Goal: Task Accomplishment & Management: Complete application form

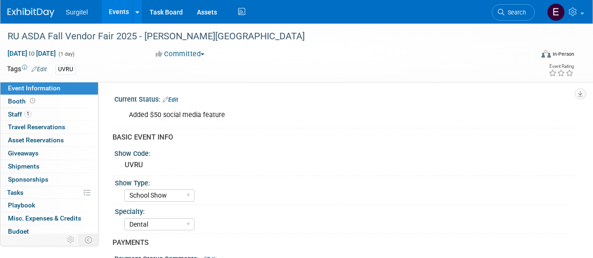
select select "School Show"
select select "Dental"
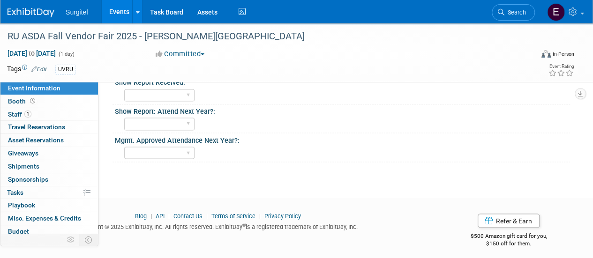
scroll to position [749, 0]
click at [119, 11] on link "Events" at bounding box center [119, 11] width 34 height 23
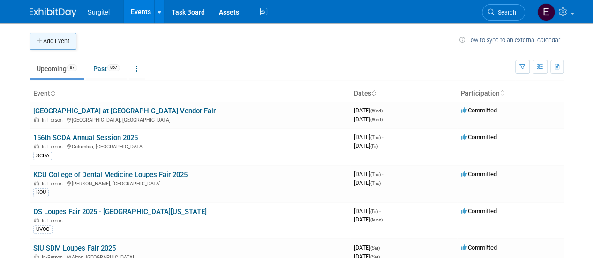
click at [69, 39] on button "Add Event" at bounding box center [53, 41] width 47 height 17
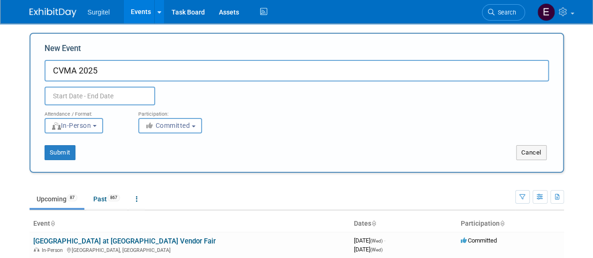
type input "CVMA 2025"
click at [125, 97] on input "text" at bounding box center [100, 96] width 111 height 19
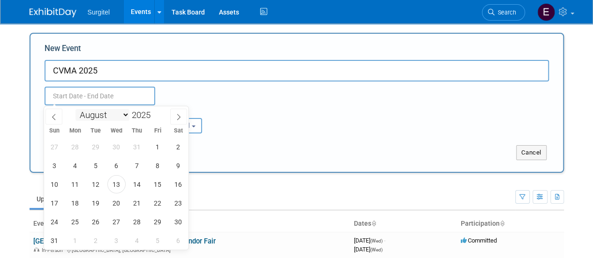
click at [105, 115] on select "January February March April May June July August September October November De…" at bounding box center [102, 115] width 54 height 12
select select "8"
click at [75, 109] on select "January February March April May June July August September October November De…" at bounding box center [102, 115] width 54 height 12
click at [136, 170] on span "11" at bounding box center [137, 166] width 18 height 18
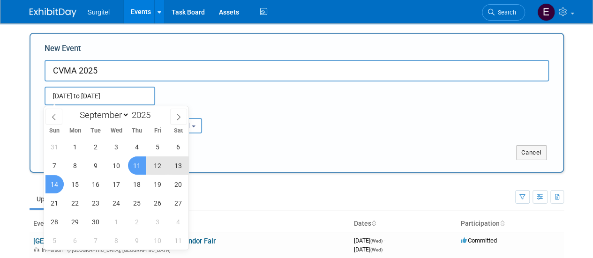
click at [52, 181] on span "14" at bounding box center [54, 184] width 18 height 18
type input "[DATE] to [DATE]"
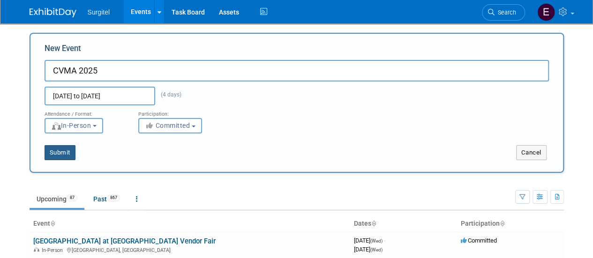
click at [64, 153] on button "Submit" at bounding box center [60, 152] width 31 height 15
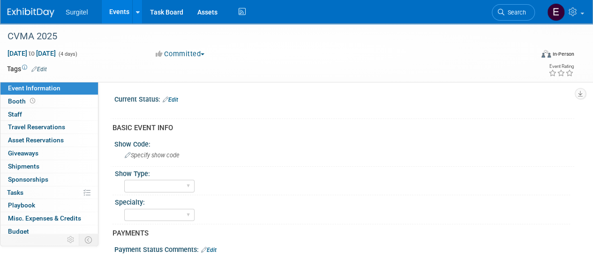
click at [46, 70] on link "Edit" at bounding box center [38, 69] width 15 height 7
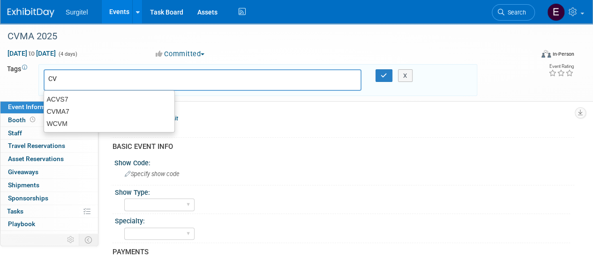
type input "CVM"
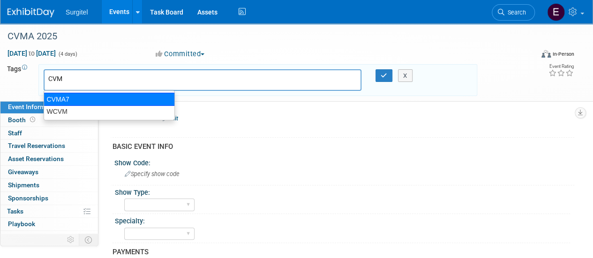
click at [63, 102] on div "CVMA7" at bounding box center [109, 99] width 131 height 13
type input "CVMA7"
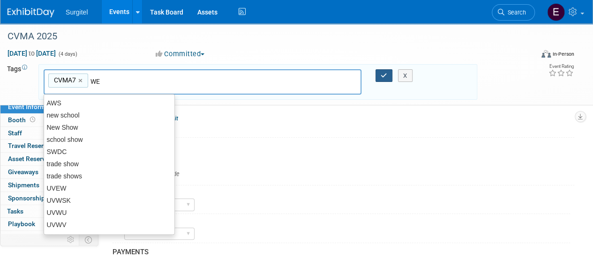
type input "WET"
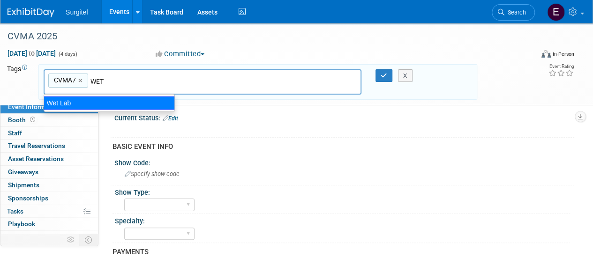
click at [134, 103] on div "Wet Lab" at bounding box center [109, 103] width 131 height 13
type input "CVMA7, Wet Lab"
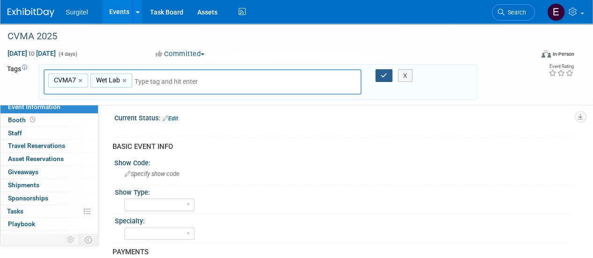
click at [386, 71] on button "button" at bounding box center [383, 75] width 17 height 13
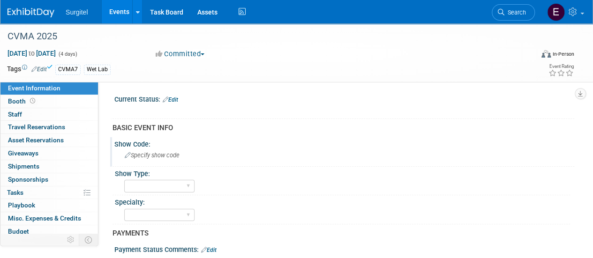
click at [157, 162] on div "Specify show code" at bounding box center [344, 155] width 446 height 15
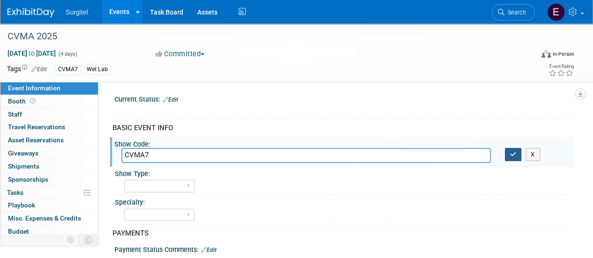
type input "CVMA7"
click at [515, 155] on icon "button" at bounding box center [513, 154] width 7 height 6
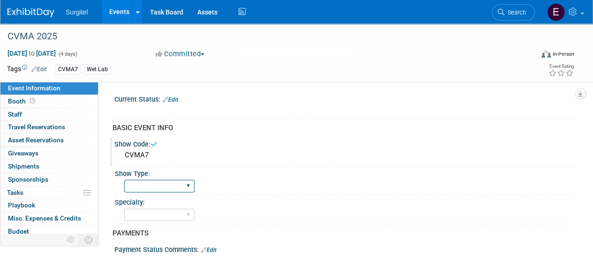
click at [183, 189] on select "School Show Trade Show Wet Lab CE Course Lunch and Learn" at bounding box center [159, 186] width 70 height 13
select select "Wet Lab"
click at [124, 180] on select "School Show Trade Show Wet Lab CE Course Lunch and Learn" at bounding box center [159, 186] width 70 height 13
click at [166, 214] on select "Dental Hygiene Medical Veterinarian Other" at bounding box center [159, 215] width 70 height 13
select select "Veterinarian"
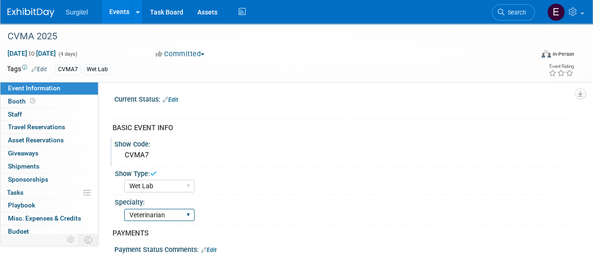
click at [124, 209] on select "Dental Hygiene Medical Veterinarian Other" at bounding box center [159, 215] width 70 height 13
click at [176, 100] on link "Edit" at bounding box center [170, 100] width 15 height 7
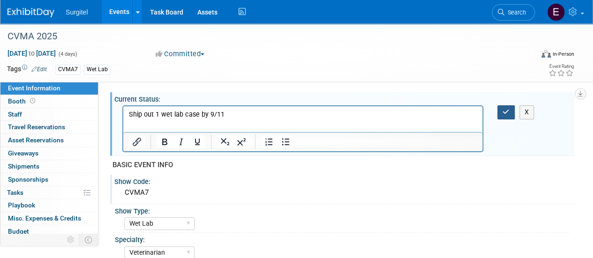
click at [503, 113] on icon "button" at bounding box center [505, 112] width 7 height 7
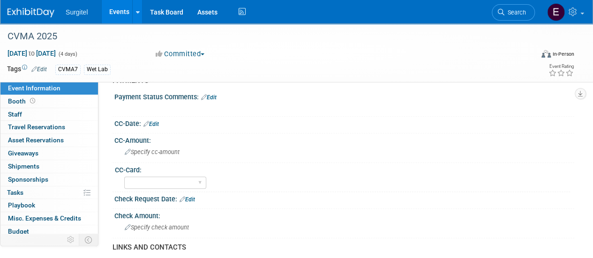
scroll to position [164, 0]
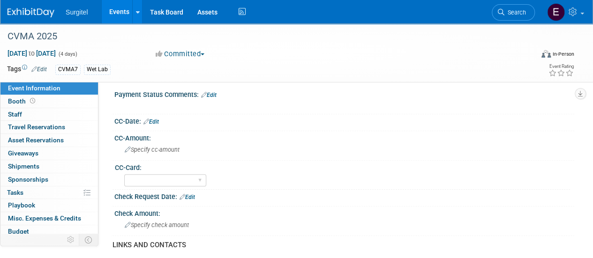
click at [158, 120] on link "Edit" at bounding box center [150, 122] width 15 height 7
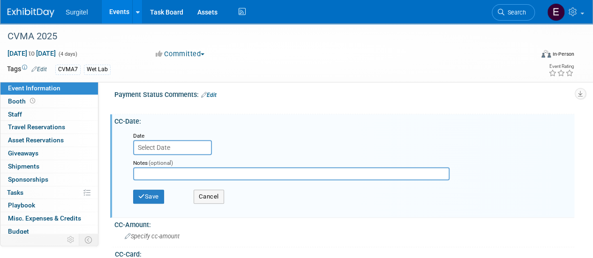
click at [162, 147] on input "text" at bounding box center [172, 147] width 79 height 15
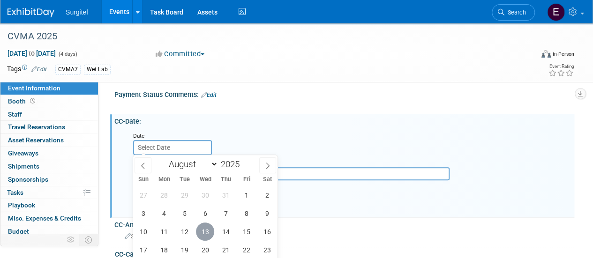
click at [205, 233] on span "13" at bounding box center [205, 232] width 18 height 18
type input "Aug 13, 2025"
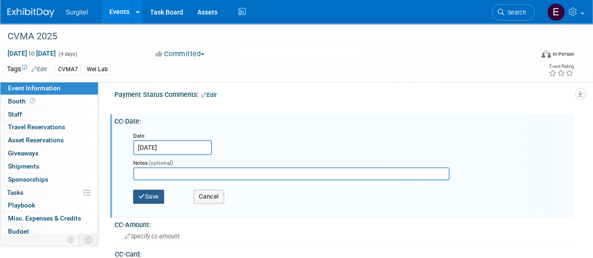
click at [161, 196] on button "Save" at bounding box center [148, 197] width 31 height 14
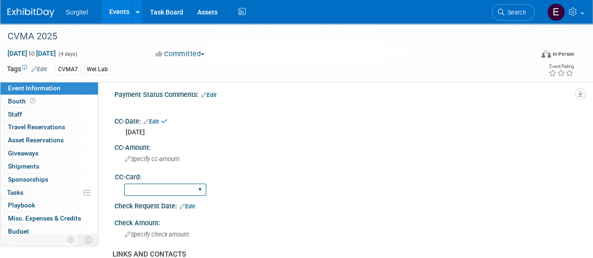
click at [164, 191] on select "Rewards - 12003 SkyMiles - 93008 Visa - 1925 Business Cash - 7359" at bounding box center [165, 190] width 82 height 13
select select "Rewards - 12003"
click at [124, 184] on select "Rewards - 12003 SkyMiles - 93008 Visa - 1925 Business Cash - 7359" at bounding box center [165, 190] width 82 height 13
click at [151, 153] on div "Specify cc-amount" at bounding box center [344, 159] width 446 height 15
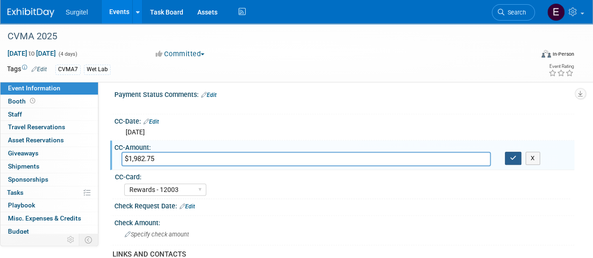
type input "$1,982.75"
click at [512, 161] on button "button" at bounding box center [513, 158] width 17 height 13
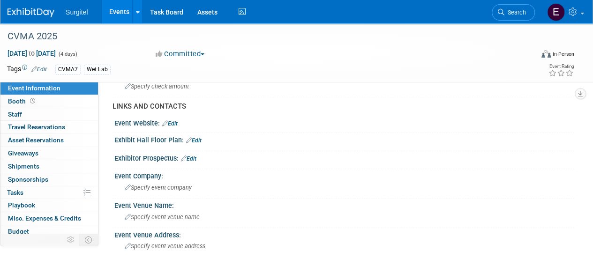
scroll to position [316, 0]
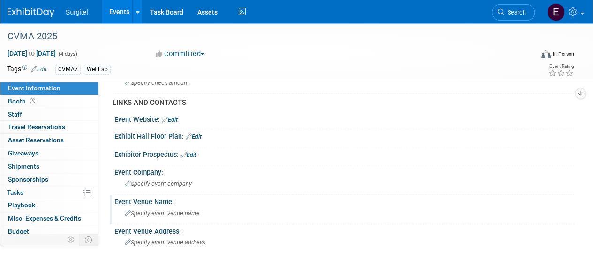
click at [195, 214] on span "Specify event venue name" at bounding box center [162, 213] width 75 height 7
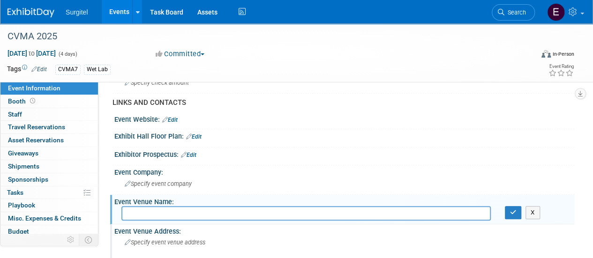
click at [205, 248] on div "Specify event venue address" at bounding box center [210, 246] width 178 height 22
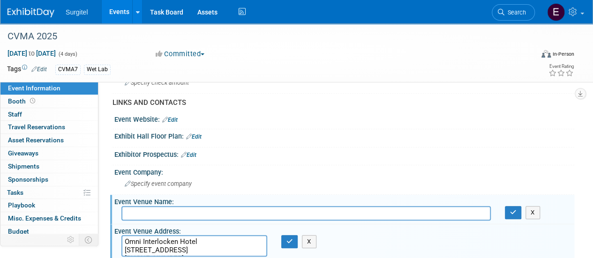
scroll to position [327, 0]
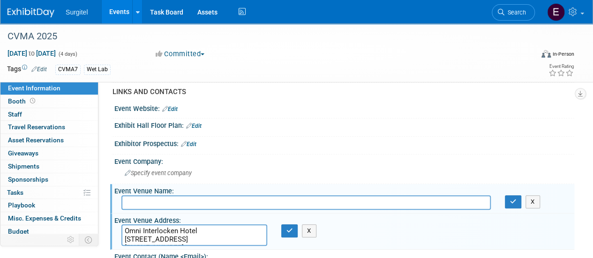
click at [205, 246] on textarea "Omni Interlocken Hotel 500 Interlocken Blvd Broomfield, CO 80021 (303) 438-6600" at bounding box center [194, 235] width 146 height 22
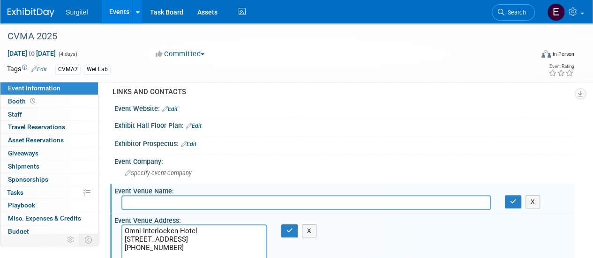
click at [205, 248] on textarea "Omni Interlocken Hotel 500 Interlocken Blvd Broomfield, CO 80021 (303) 438-6600" at bounding box center [194, 243] width 146 height 38
drag, startPoint x: 200, startPoint y: 229, endPoint x: 124, endPoint y: 220, distance: 76.4
click at [124, 220] on div "Event Venue Address: Omni Interlocken Hotel 500 Interlocken Blvd Broomfield, CO…" at bounding box center [342, 240] width 464 height 53
type textarea "Omni Interlocken Hotel 500 Interlocken Blvd Broomfield, CO 80021 (303) 438-6600"
click at [124, 220] on div "Event Venue Address:" at bounding box center [344, 220] width 460 height 12
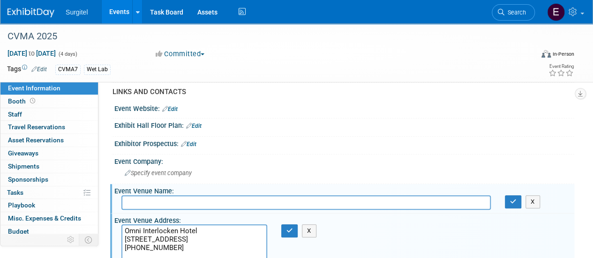
click at [131, 198] on input "text" at bounding box center [305, 202] width 369 height 15
paste input "Omni Interlocken Hotel"
click at [131, 198] on input "Omni Interlocken Hotel" at bounding box center [305, 202] width 369 height 15
type input "Omni Interlocken Hotel"
click at [284, 232] on button "button" at bounding box center [289, 230] width 17 height 13
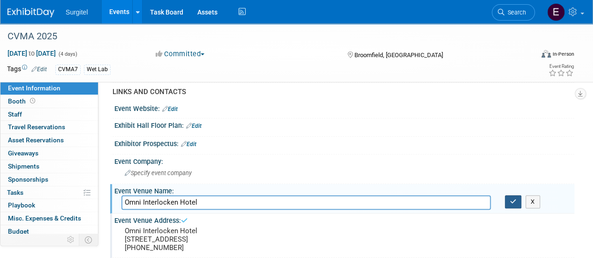
click at [511, 199] on icon "button" at bounding box center [513, 202] width 7 height 6
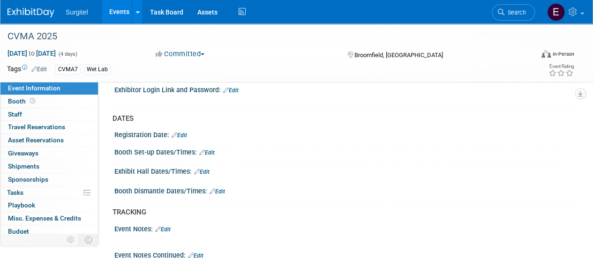
scroll to position [536, 0]
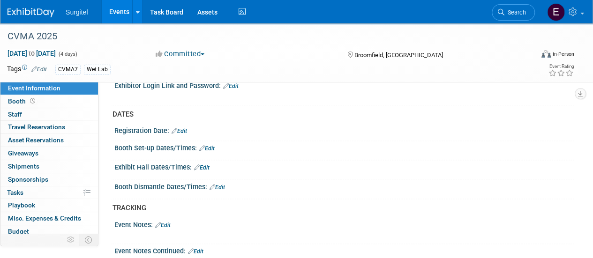
click at [217, 149] on div "Booth Set-up Dates/Times: Edit" at bounding box center [344, 147] width 460 height 12
click at [211, 150] on link "Edit" at bounding box center [206, 148] width 15 height 7
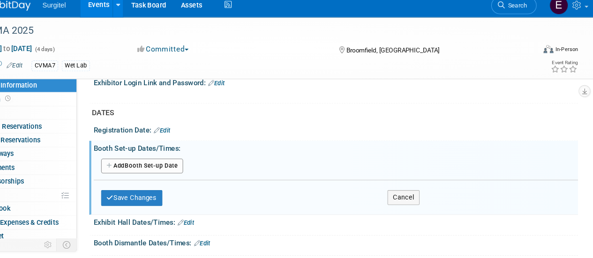
click at [528, 141] on div "Registration Date: Edit" at bounding box center [342, 132] width 464 height 17
click at [190, 165] on button "Add Another Booth Set-up Date" at bounding box center [160, 165] width 78 height 14
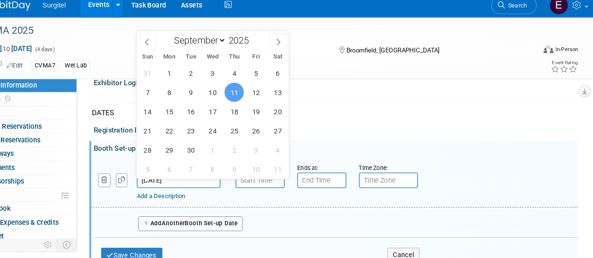
click at [226, 180] on input "[DATE]" at bounding box center [195, 178] width 80 height 15
click at [273, 94] on span "12" at bounding box center [268, 95] width 18 height 18
type input "Sep 12, 2025"
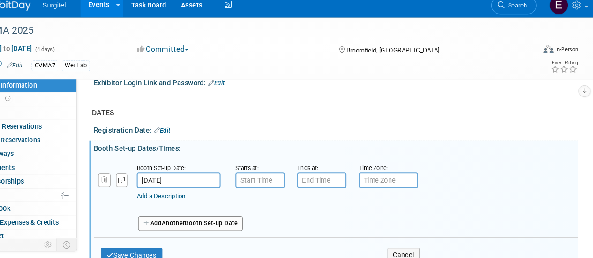
type input "7:00 AM"
click at [258, 186] on input "7:00 AM" at bounding box center [272, 178] width 47 height 15
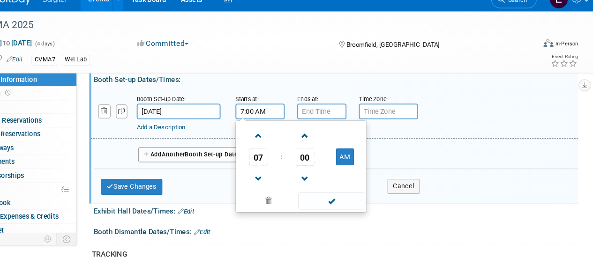
scroll to position [601, 0]
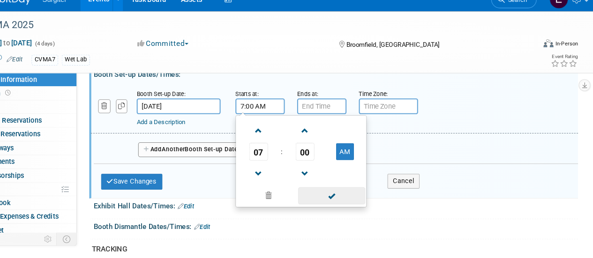
click at [335, 203] on span at bounding box center [339, 199] width 63 height 16
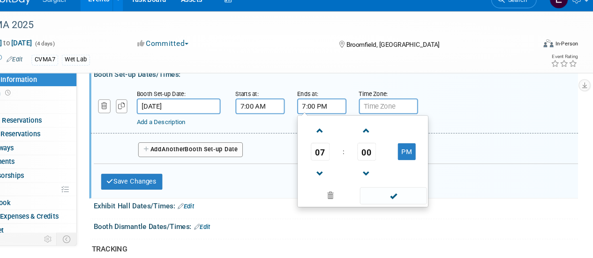
click at [332, 121] on input "7:00 PM" at bounding box center [330, 113] width 47 height 15
click at [331, 162] on span "07" at bounding box center [330, 157] width 18 height 17
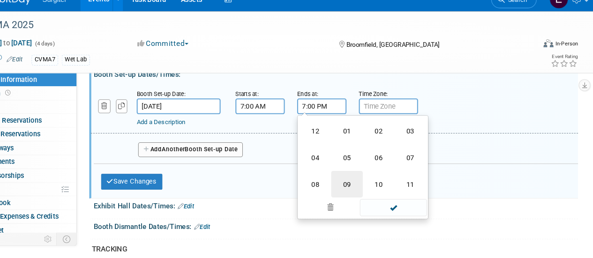
click at [353, 186] on td "09" at bounding box center [355, 187] width 30 height 25
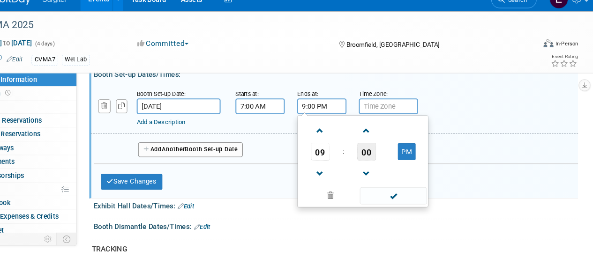
click at [375, 163] on span "00" at bounding box center [374, 157] width 18 height 17
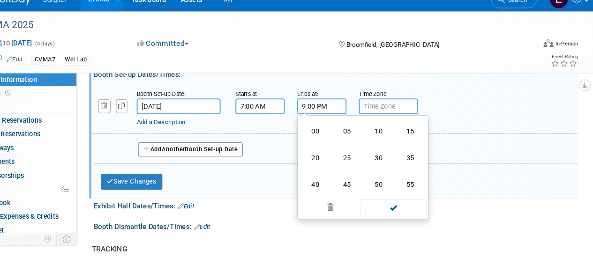
click at [375, 163] on td "30" at bounding box center [385, 162] width 30 height 25
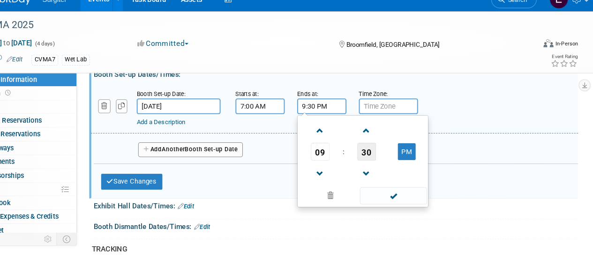
click at [375, 163] on span "30" at bounding box center [374, 157] width 18 height 17
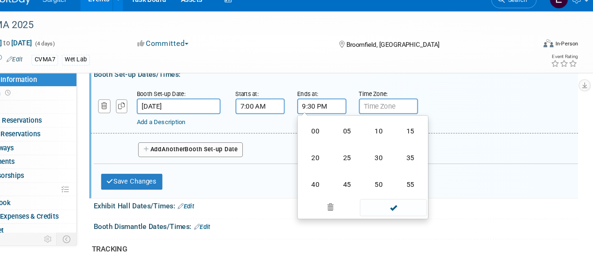
click at [322, 117] on input "9:30 PM" at bounding box center [330, 113] width 47 height 15
click at [410, 217] on span at bounding box center [398, 210] width 63 height 16
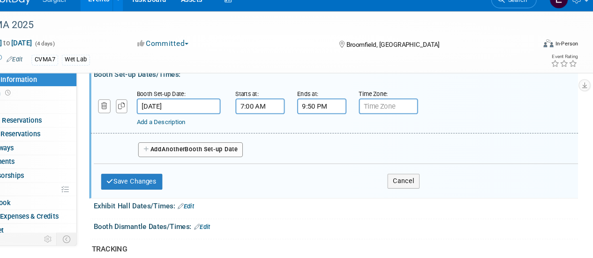
click at [340, 113] on input "9:50 PM" at bounding box center [330, 113] width 47 height 15
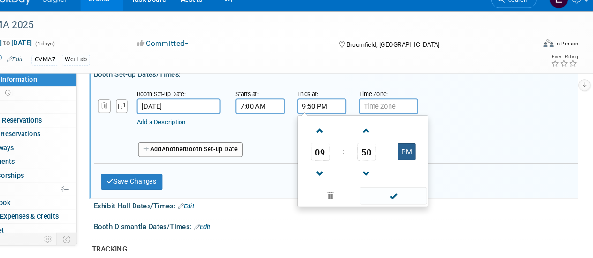
click at [409, 158] on button "PM" at bounding box center [411, 157] width 17 height 16
type input "9:50 AM"
click at [397, 203] on span at bounding box center [398, 199] width 63 height 16
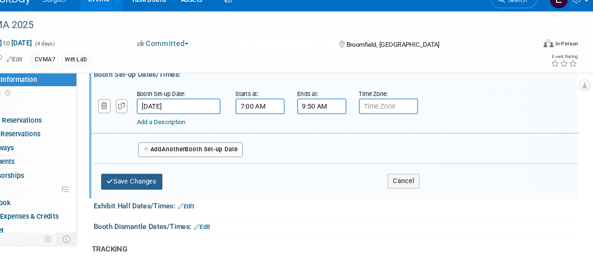
click at [158, 186] on button "Save Changes" at bounding box center [150, 185] width 58 height 15
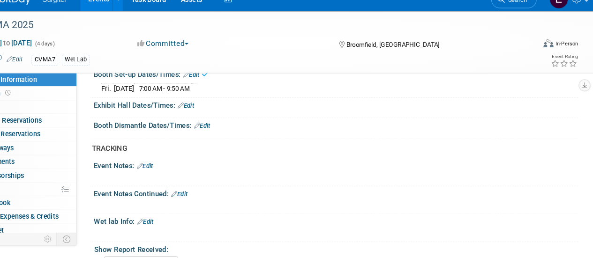
click at [209, 117] on link "Edit" at bounding box center [201, 113] width 15 height 7
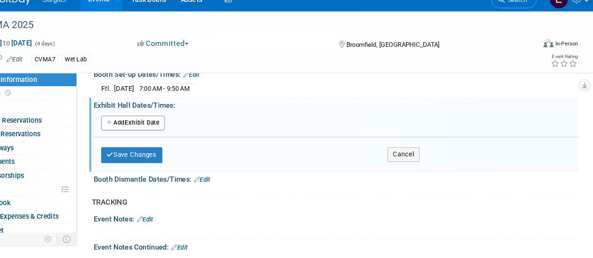
click at [145, 134] on button "Add Another Exhibit Date" at bounding box center [151, 130] width 60 height 14
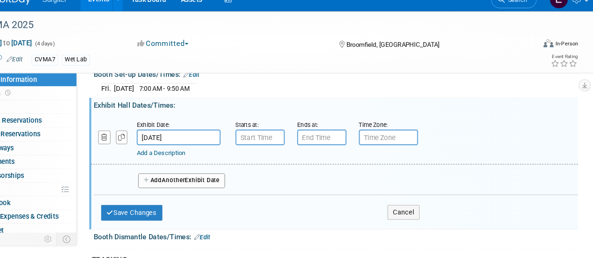
click at [555, 160] on div "Add a Description Description:" at bounding box center [343, 145] width 477 height 36
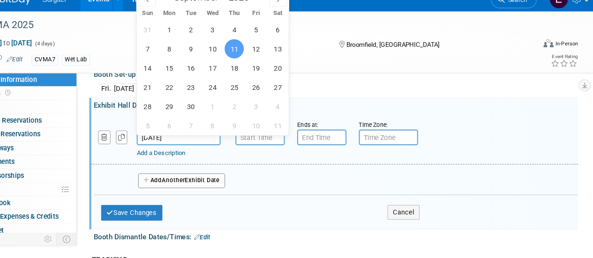
click at [196, 146] on input "[DATE]" at bounding box center [195, 143] width 80 height 15
click at [261, 60] on span "12" at bounding box center [268, 59] width 18 height 18
type input "Sep 12, 2025"
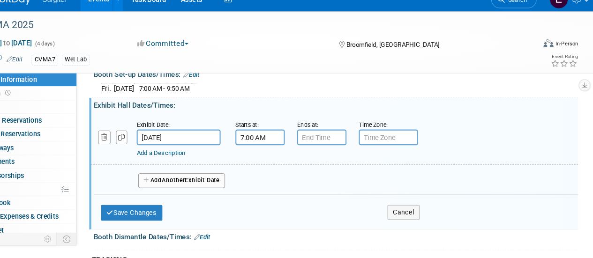
click at [264, 151] on input "7:00 AM" at bounding box center [272, 143] width 47 height 15
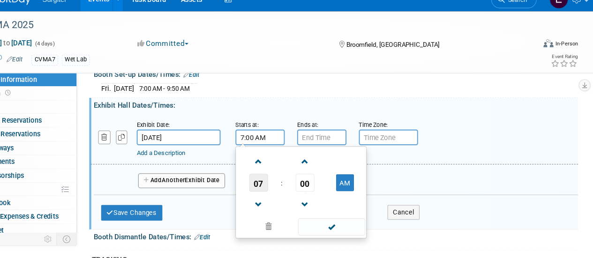
click at [276, 192] on span "07" at bounding box center [271, 186] width 18 height 17
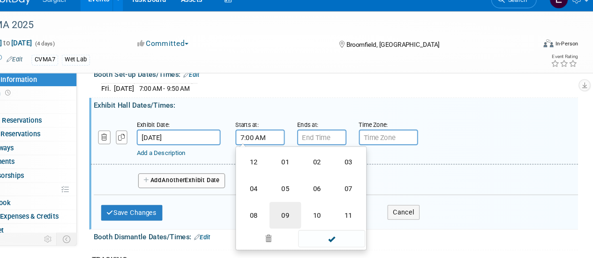
click at [291, 217] on td "09" at bounding box center [296, 217] width 30 height 25
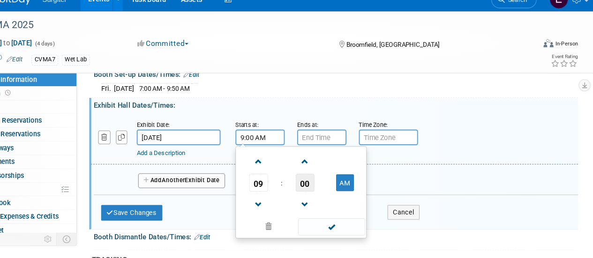
click at [316, 192] on span "00" at bounding box center [315, 186] width 18 height 17
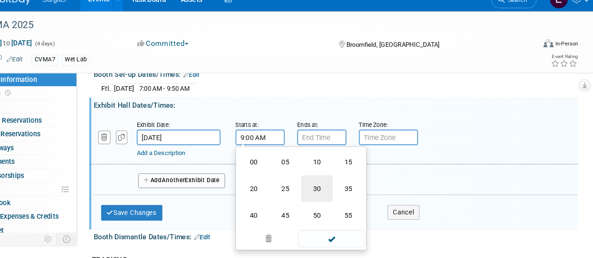
click at [319, 193] on td "30" at bounding box center [326, 191] width 30 height 25
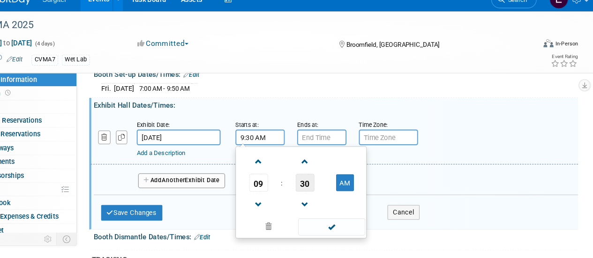
click at [312, 187] on span "30" at bounding box center [315, 186] width 18 height 17
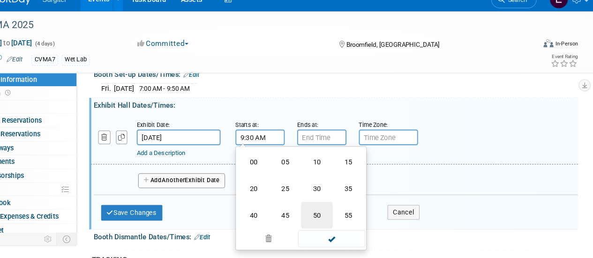
click at [327, 224] on td "50" at bounding box center [326, 217] width 30 height 25
type input "9:50 AM"
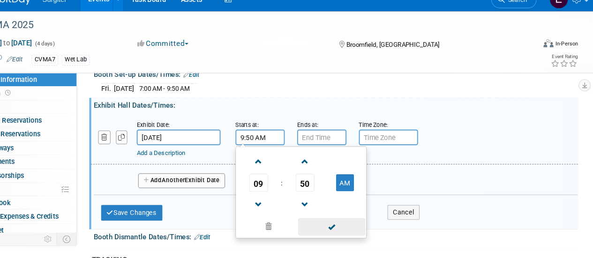
click at [340, 231] on span at bounding box center [339, 228] width 63 height 16
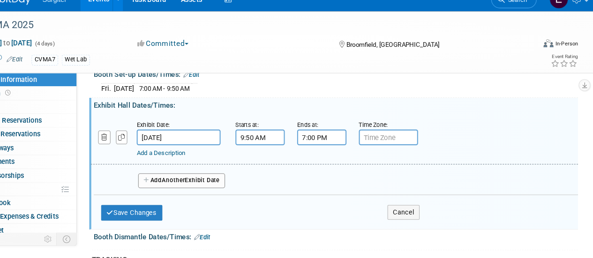
click at [330, 150] on input "7:00 PM" at bounding box center [330, 143] width 47 height 15
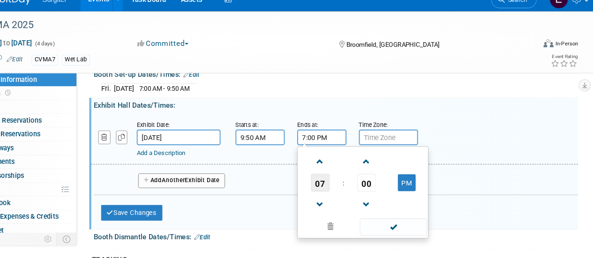
click at [325, 190] on span "07" at bounding box center [330, 186] width 18 height 17
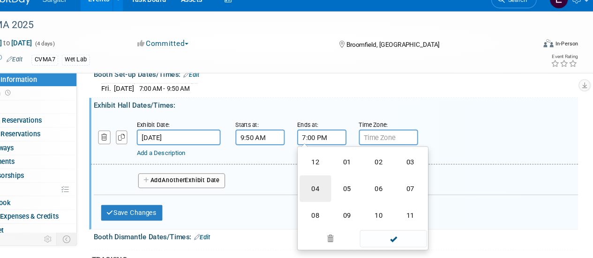
click at [326, 192] on td "04" at bounding box center [325, 191] width 30 height 25
type input "4:00 PM"
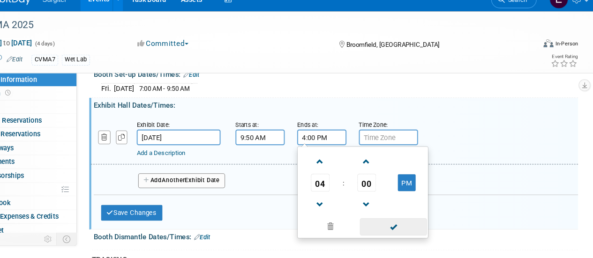
click at [403, 236] on span at bounding box center [398, 228] width 63 height 16
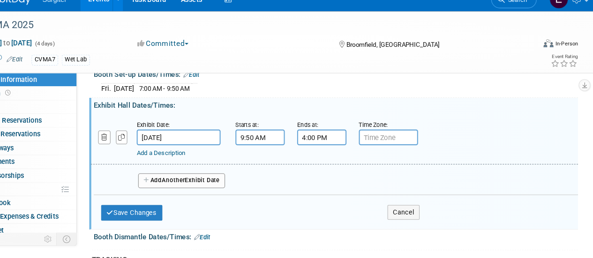
click at [171, 190] on button "Add Another Exhibit Date" at bounding box center [198, 185] width 82 height 14
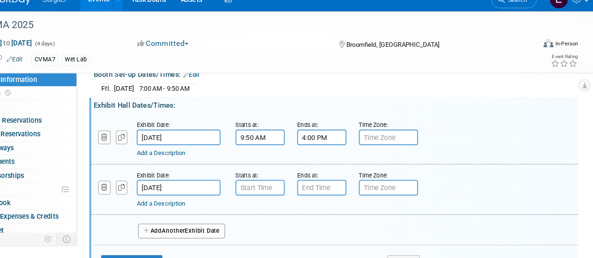
type input "7:00 AM"
click at [276, 189] on input "7:00 AM" at bounding box center [272, 191] width 47 height 15
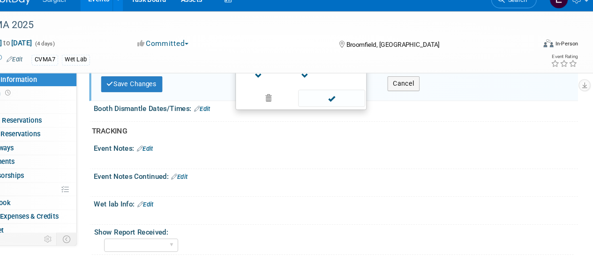
scroll to position [772, 0]
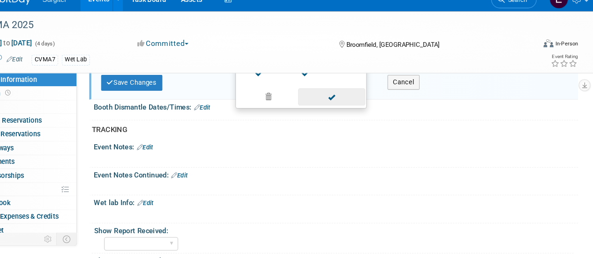
click at [343, 107] on span at bounding box center [339, 105] width 63 height 16
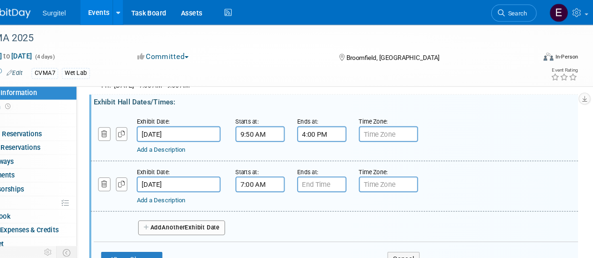
scroll to position [634, 0]
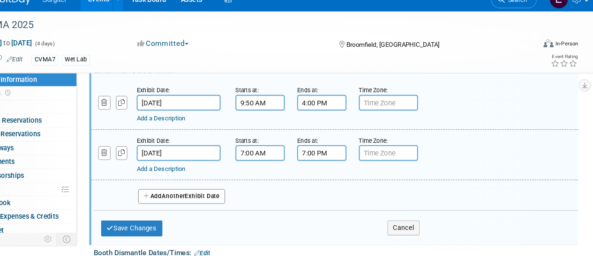
click at [337, 160] on input "7:00 PM" at bounding box center [330, 158] width 47 height 15
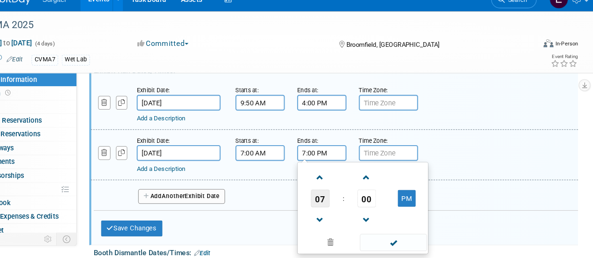
click at [331, 203] on span "07" at bounding box center [330, 201] width 18 height 17
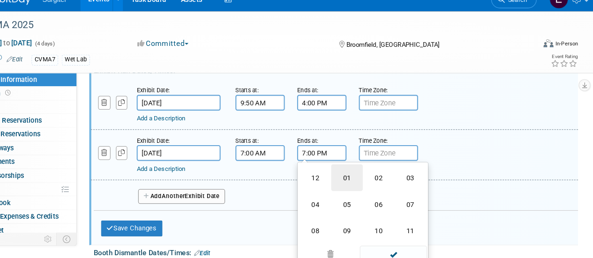
click at [352, 191] on td "01" at bounding box center [355, 181] width 30 height 25
type input "1:00 PM"
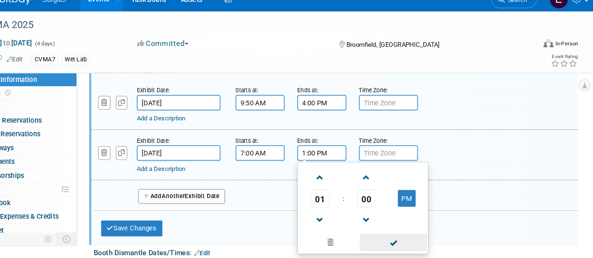
click at [394, 250] on span at bounding box center [398, 243] width 63 height 16
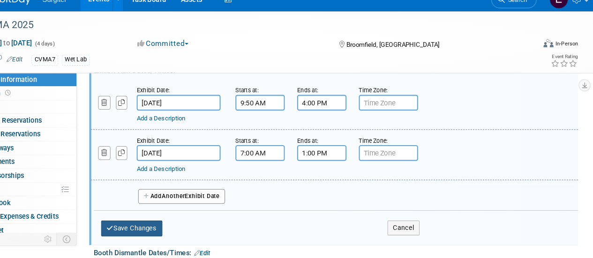
click at [163, 233] on button "Save Changes" at bounding box center [150, 230] width 58 height 15
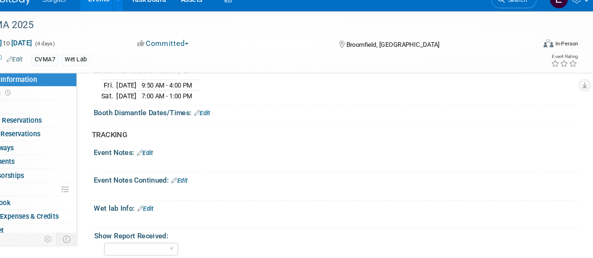
click at [218, 122] on link "Edit" at bounding box center [216, 120] width 15 height 7
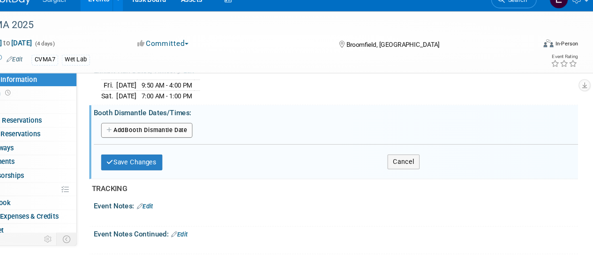
click at [176, 138] on button "Add Another Booth Dismantle Date" at bounding box center [164, 137] width 87 height 14
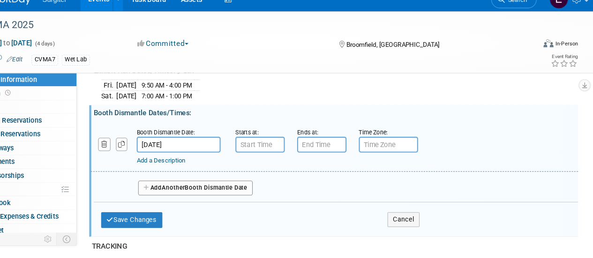
type input "7:00 AM"
click at [284, 146] on input "7:00 AM" at bounding box center [272, 150] width 47 height 15
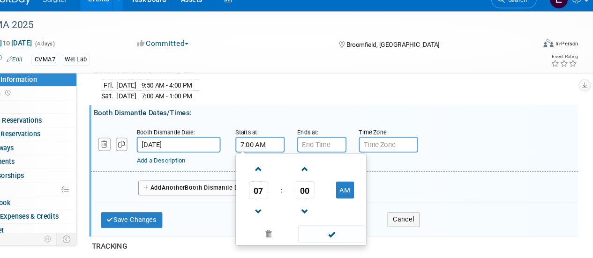
click at [191, 156] on input "Sep 14, 2025" at bounding box center [195, 150] width 80 height 15
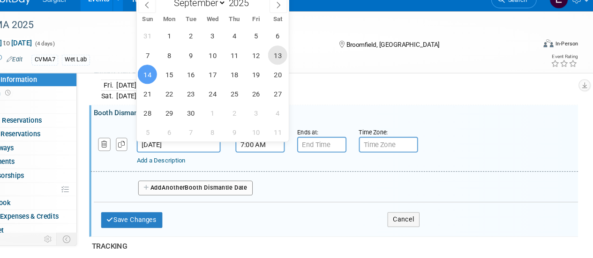
click at [286, 64] on span "13" at bounding box center [289, 65] width 18 height 18
type input "Sep 13, 2025"
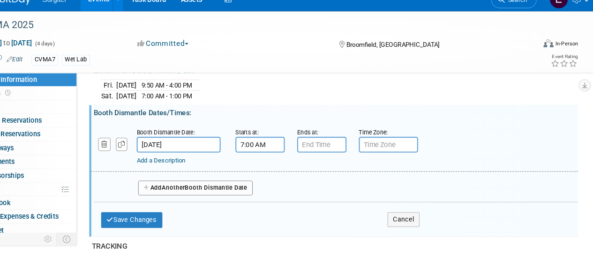
click at [290, 152] on input "7:00 AM" at bounding box center [272, 150] width 47 height 15
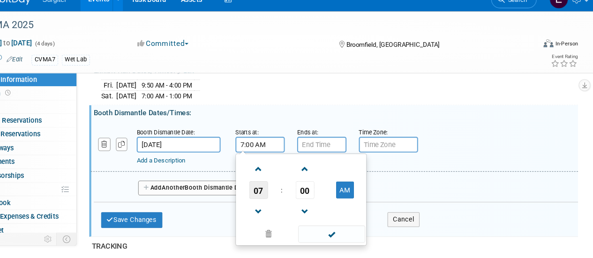
click at [267, 199] on span "07" at bounding box center [271, 193] width 18 height 17
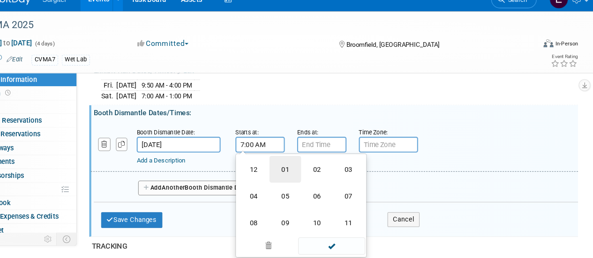
click at [291, 179] on td "01" at bounding box center [296, 173] width 30 height 25
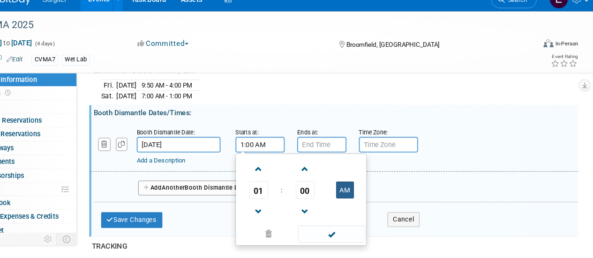
click at [351, 194] on button "AM" at bounding box center [352, 194] width 17 height 16
type input "1:00 PM"
click at [345, 234] on span at bounding box center [339, 235] width 63 height 16
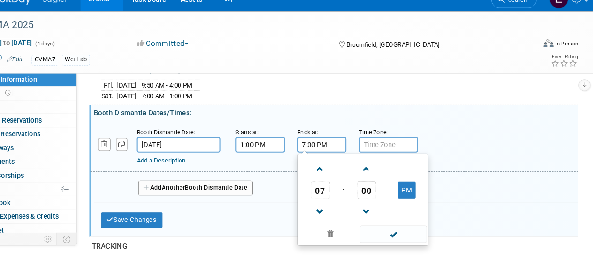
click at [327, 155] on input "7:00 PM" at bounding box center [330, 150] width 47 height 15
click at [324, 196] on span "07" at bounding box center [330, 193] width 18 height 17
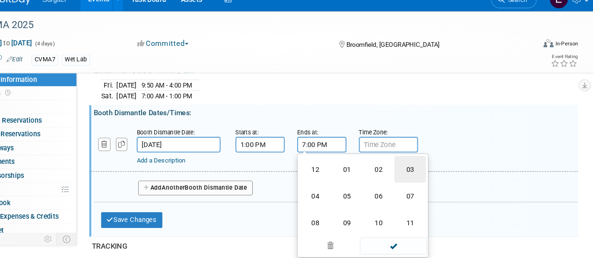
click at [409, 173] on td "03" at bounding box center [415, 173] width 30 height 25
type input "3:00 PM"
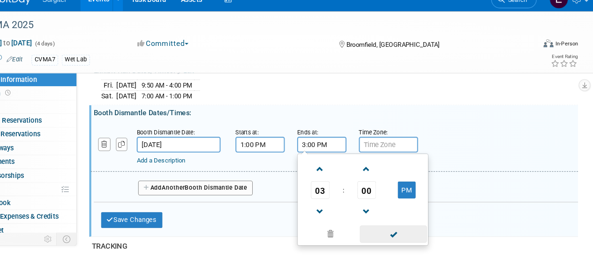
click at [403, 237] on span at bounding box center [398, 235] width 63 height 16
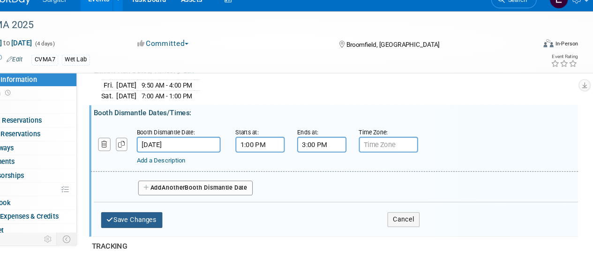
click at [152, 228] on button "Save Changes" at bounding box center [150, 222] width 58 height 15
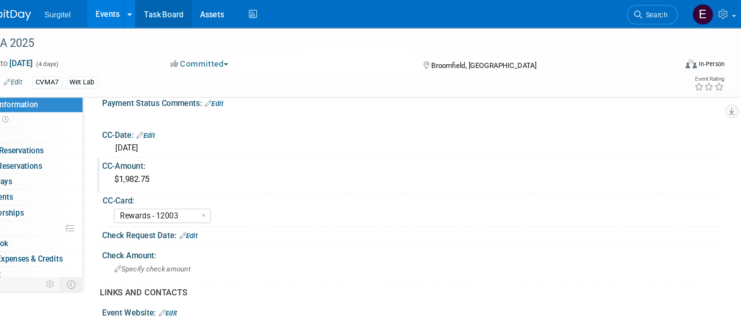
scroll to position [172, 0]
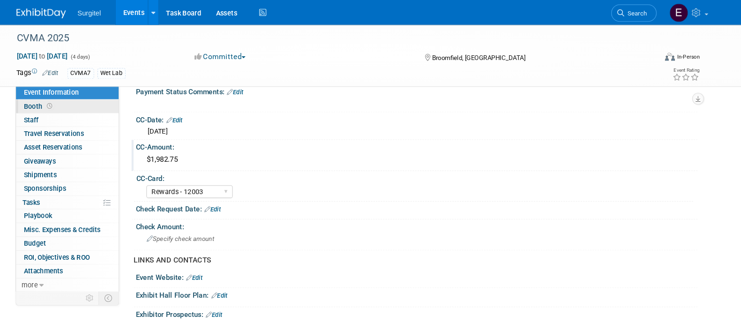
click at [105, 102] on link "Booth" at bounding box center [95, 101] width 97 height 13
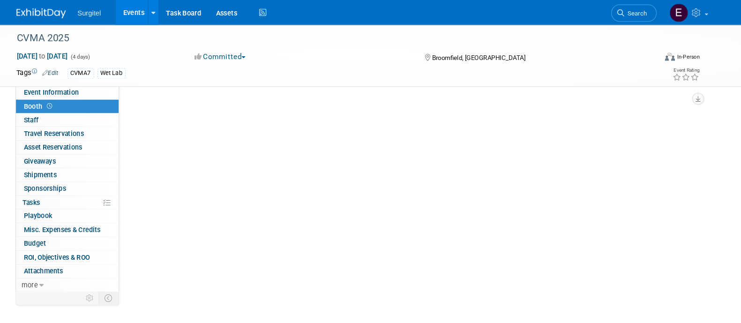
scroll to position [0, 0]
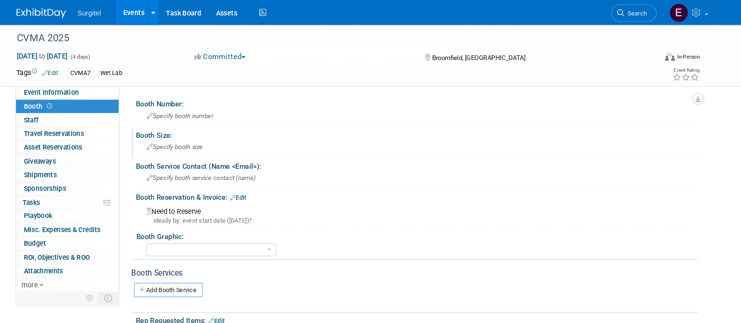
click at [267, 134] on div "Specify booth size" at bounding box center [427, 139] width 519 height 15
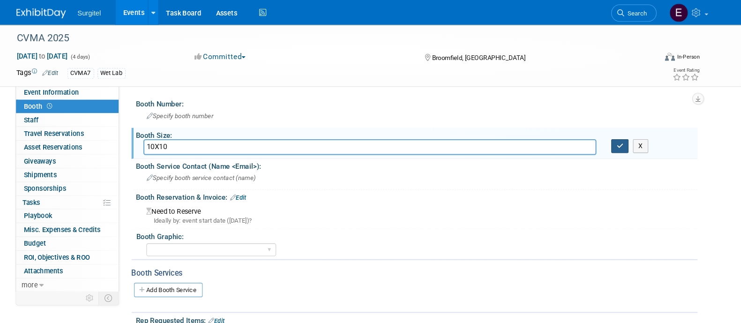
type input "10X10"
click at [592, 139] on icon "button" at bounding box center [620, 138] width 7 height 6
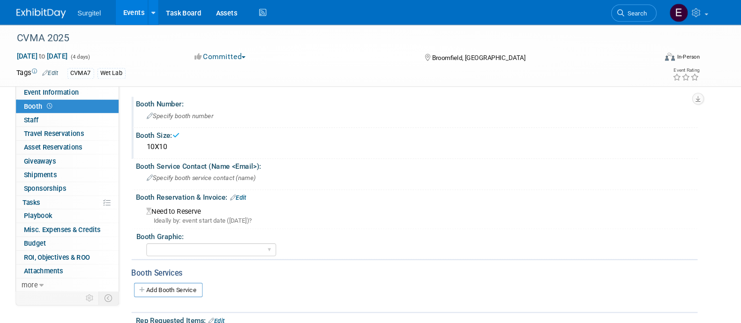
click at [216, 112] on span "Specify booth number" at bounding box center [202, 109] width 63 height 7
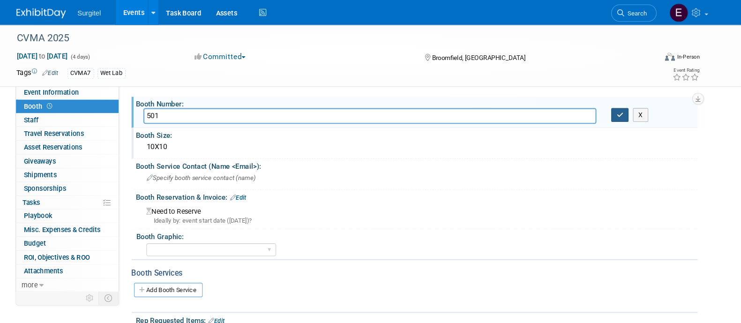
type input "501"
click at [592, 106] on icon "button" at bounding box center [620, 109] width 7 height 6
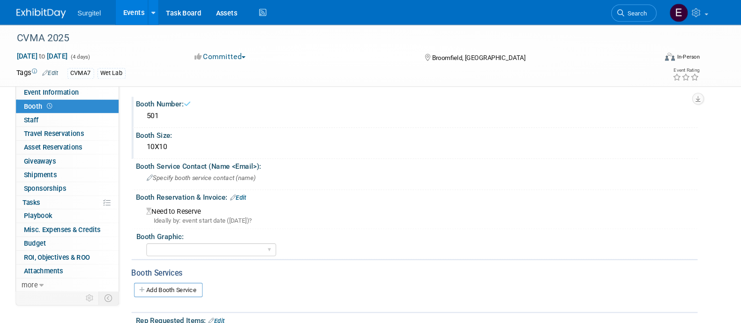
click at [261, 185] on link "Edit" at bounding box center [257, 188] width 15 height 7
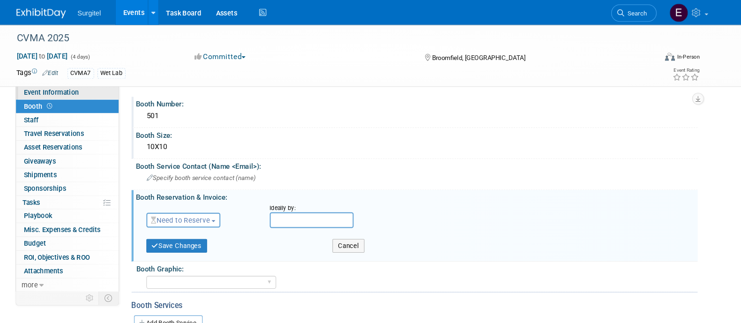
click at [93, 86] on span "Event Information" at bounding box center [80, 87] width 52 height 7
select select "Wet Lab"
select select "Veterinarian"
select select "Rewards - 12003"
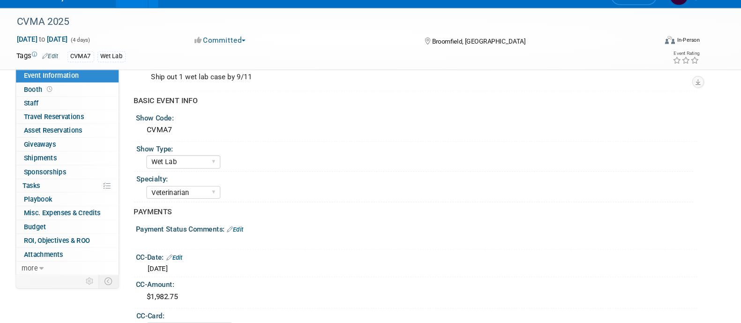
scroll to position [37, 0]
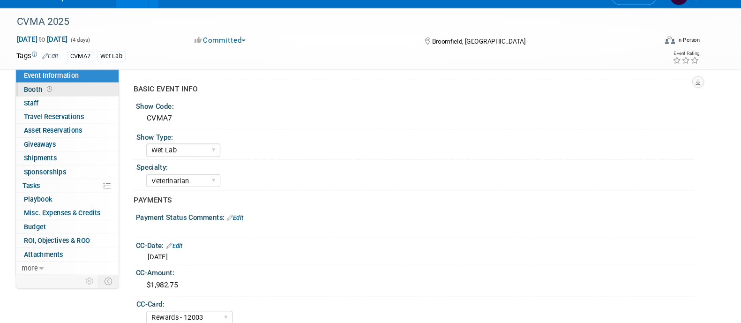
click at [88, 100] on link "Booth" at bounding box center [95, 101] width 97 height 13
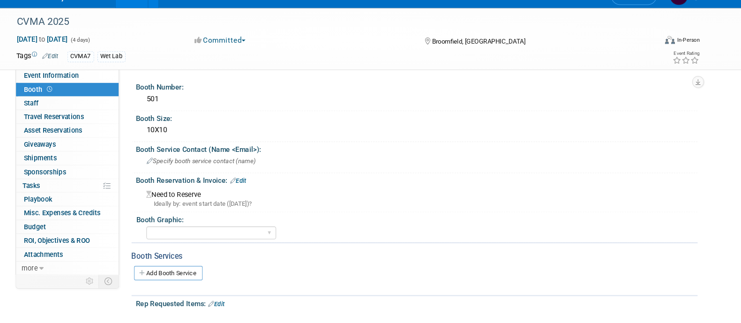
click at [263, 187] on link "Edit" at bounding box center [257, 188] width 15 height 7
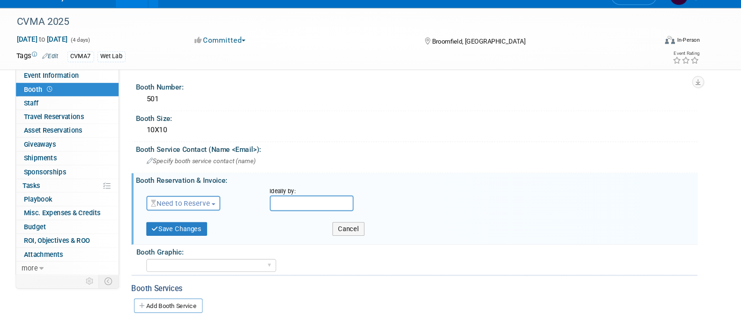
click at [209, 209] on span "Need to Reserve" at bounding box center [203, 208] width 56 height 7
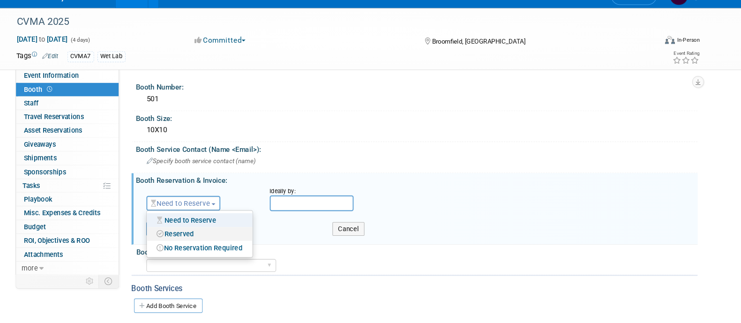
click at [207, 239] on link "Reserved" at bounding box center [221, 238] width 100 height 13
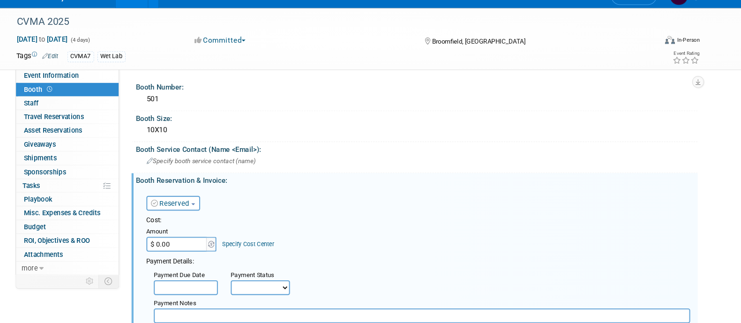
click at [290, 258] on select "Not Paid Yet Partially Paid Paid in Full" at bounding box center [279, 289] width 56 height 14
select select "1"
click at [251, 258] on select "Not Paid Yet Partially Paid Paid in Full" at bounding box center [279, 289] width 56 height 14
click at [192, 243] on input "$ 0.00" at bounding box center [200, 248] width 59 height 14
type input "$ 1,982.75"
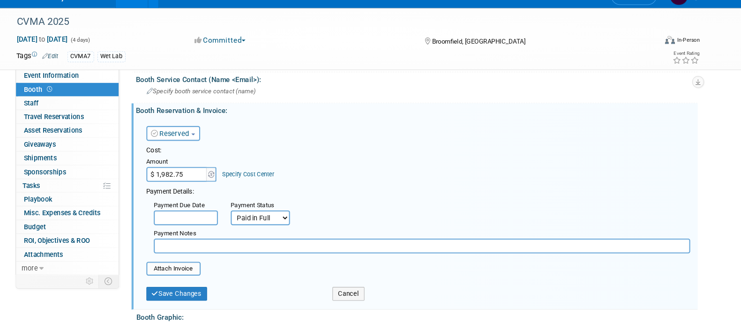
scroll to position [115, 0]
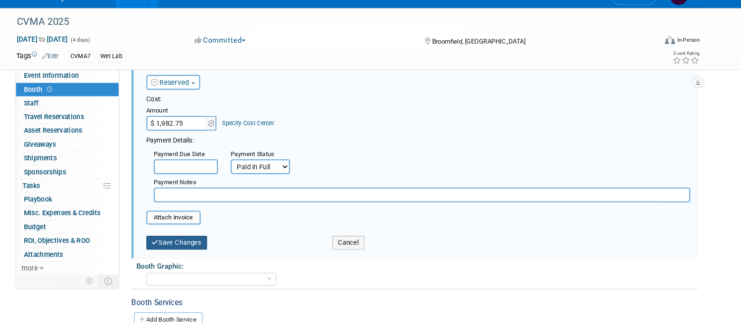
click at [182, 245] on button "Save Changes" at bounding box center [200, 246] width 58 height 13
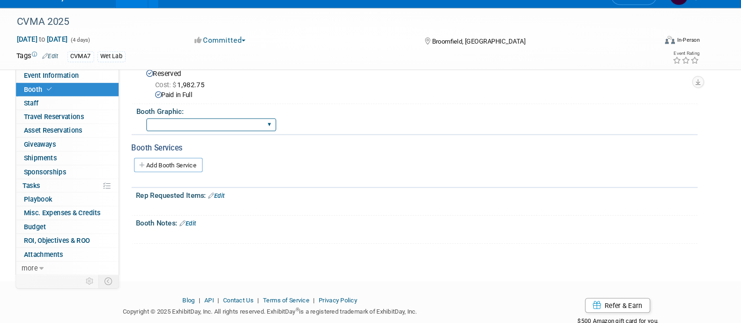
click at [205, 131] on select "Big Island Booth 10x20 Backlit 8' Fabric Popup 10' Light Box 2' Fabric Banner N…" at bounding box center [232, 134] width 123 height 13
click at [369, 162] on div "Add Booth Service" at bounding box center [426, 173] width 538 height 22
click at [209, 227] on link "Edit" at bounding box center [209, 228] width 15 height 7
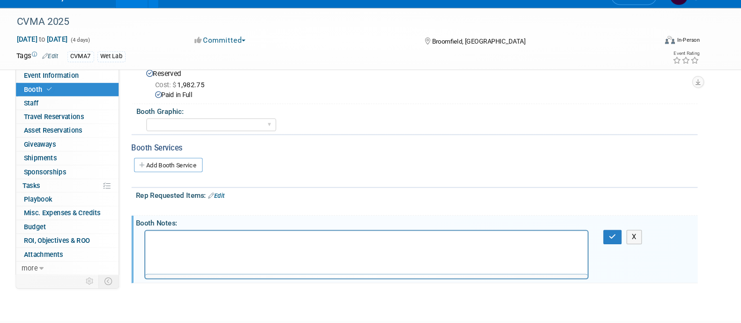
scroll to position [0, 0]
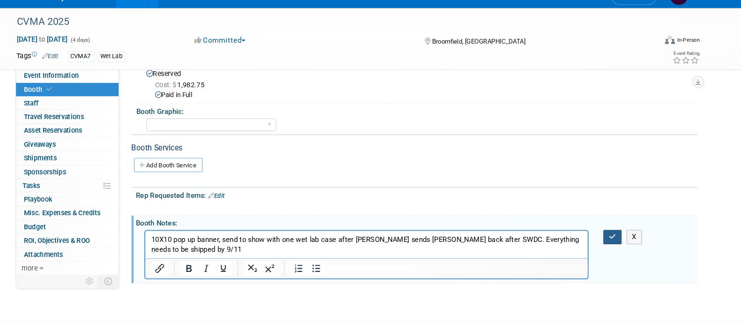
click at [592, 238] on icon "button" at bounding box center [613, 241] width 7 height 7
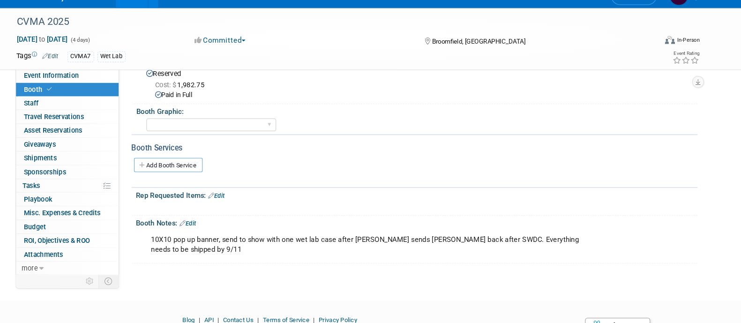
click at [119, 76] on div "Tags Edit CVMA7 Wet Lab CVMA7, Wet Lab CVMA7 × Wet Lab × X Event Rating" at bounding box center [371, 71] width 663 height 16
click at [123, 88] on link "Event Information" at bounding box center [95, 88] width 97 height 13
select select "Wet Lab"
select select "Veterinarian"
select select "Rewards - 12003"
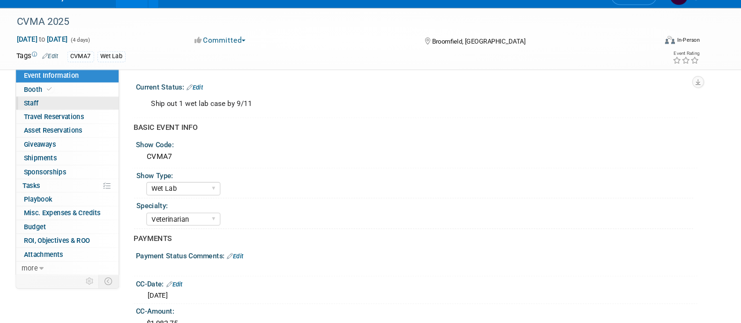
click at [109, 112] on link "0 Staff 0" at bounding box center [95, 114] width 97 height 13
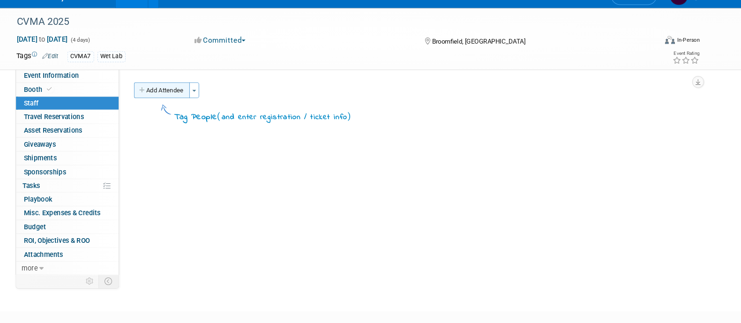
click at [207, 104] on button "Add Attendee" at bounding box center [185, 101] width 53 height 15
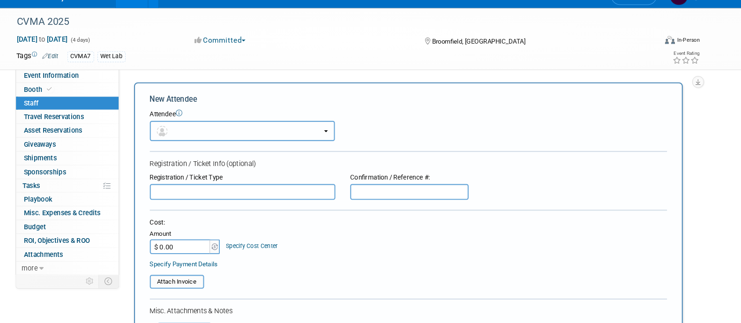
click at [227, 142] on button "button" at bounding box center [262, 140] width 176 height 19
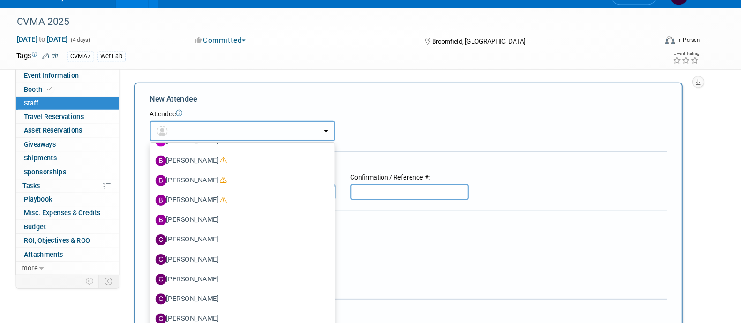
scroll to position [75, 0]
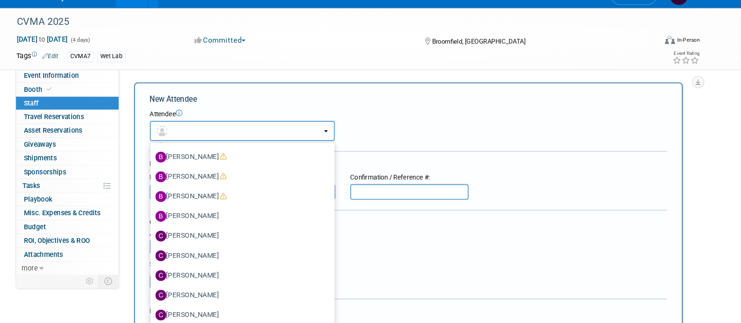
click at [247, 136] on button "button" at bounding box center [262, 140] width 176 height 19
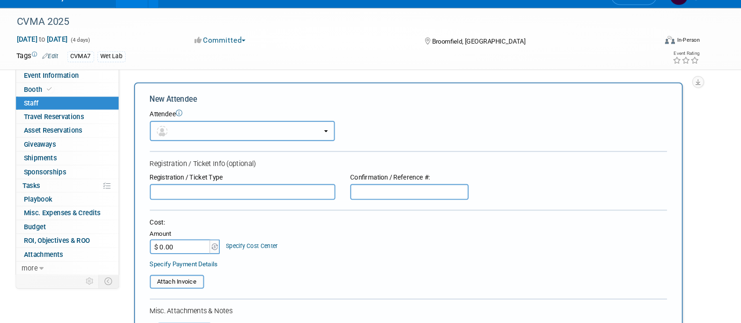
click at [247, 136] on button "button" at bounding box center [262, 140] width 176 height 19
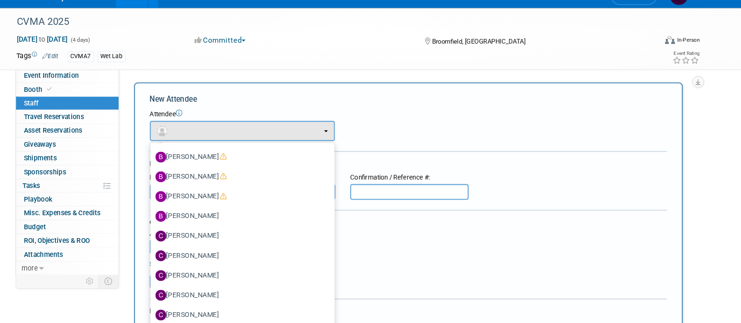
scroll to position [0, 0]
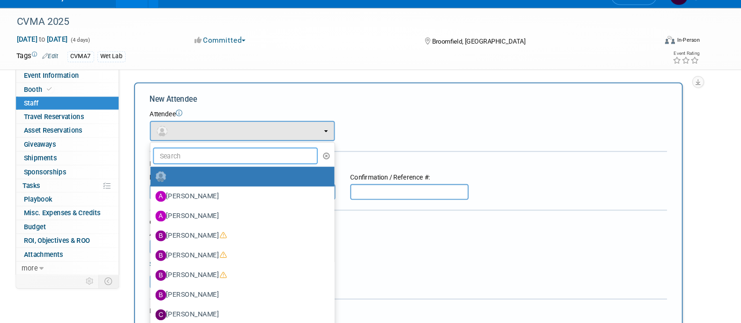
click at [256, 165] on input "text" at bounding box center [255, 164] width 157 height 16
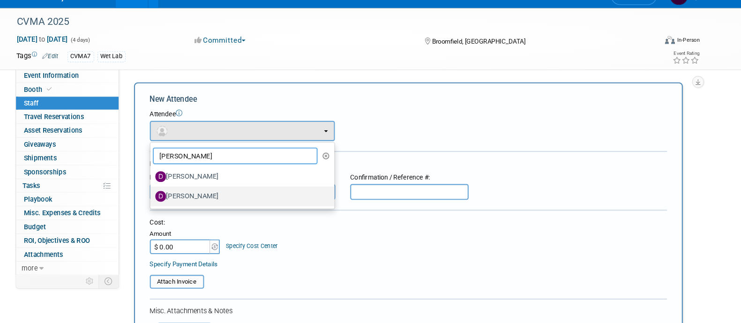
type input "dan"
click at [246, 201] on label "Daniel Green" at bounding box center [259, 202] width 161 height 15
click at [176, 201] on input "Daniel Green" at bounding box center [173, 201] width 6 height 6
select select "1ac71c61-af79-4874-ab65-dabcda0a9372"
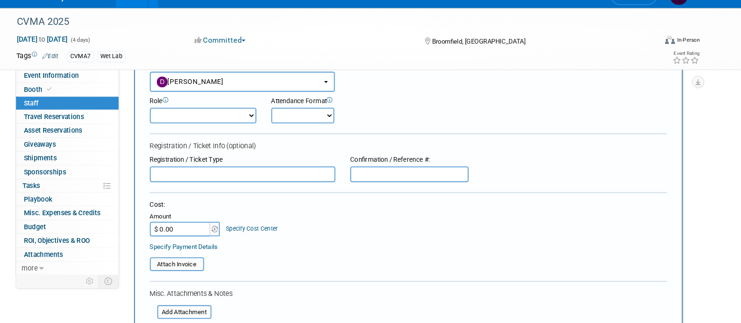
scroll to position [285, 0]
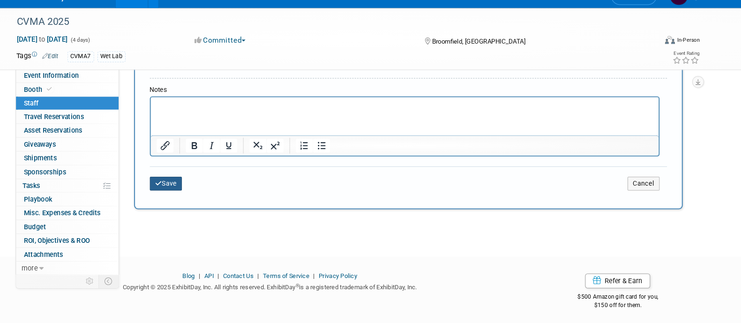
click at [193, 192] on button "Save" at bounding box center [189, 190] width 31 height 13
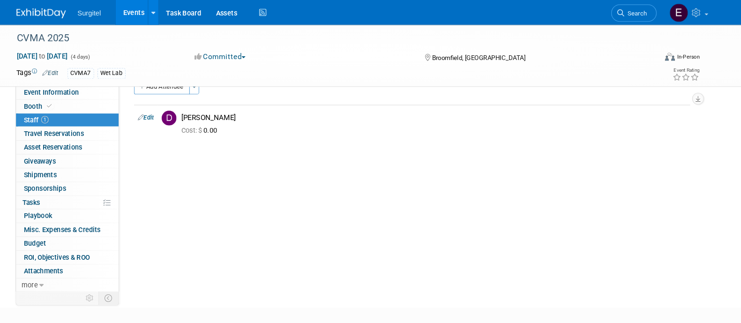
scroll to position [0, 0]
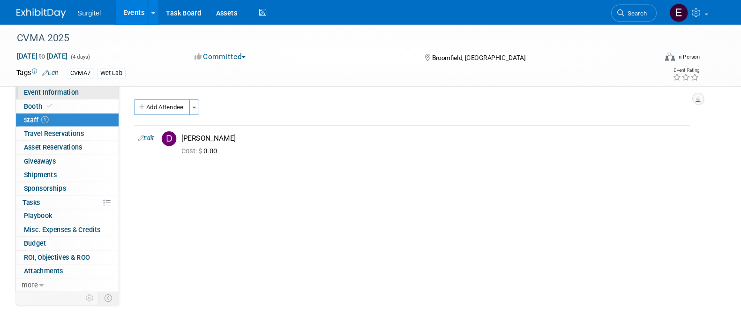
click at [75, 83] on link "Event Information" at bounding box center [95, 88] width 97 height 13
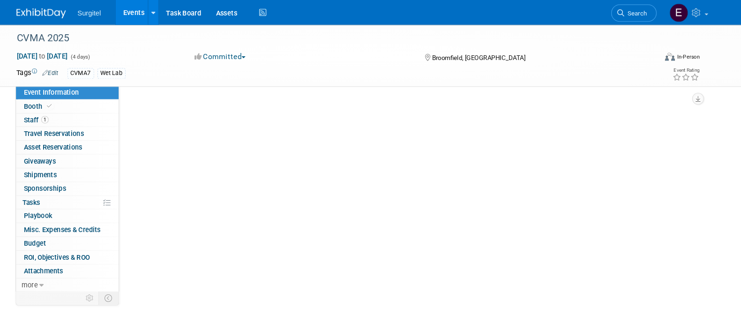
select select "Wet Lab"
select select "Veterinarian"
select select "Rewards - 12003"
